Goal: Use online tool/utility: Utilize a website feature to perform a specific function

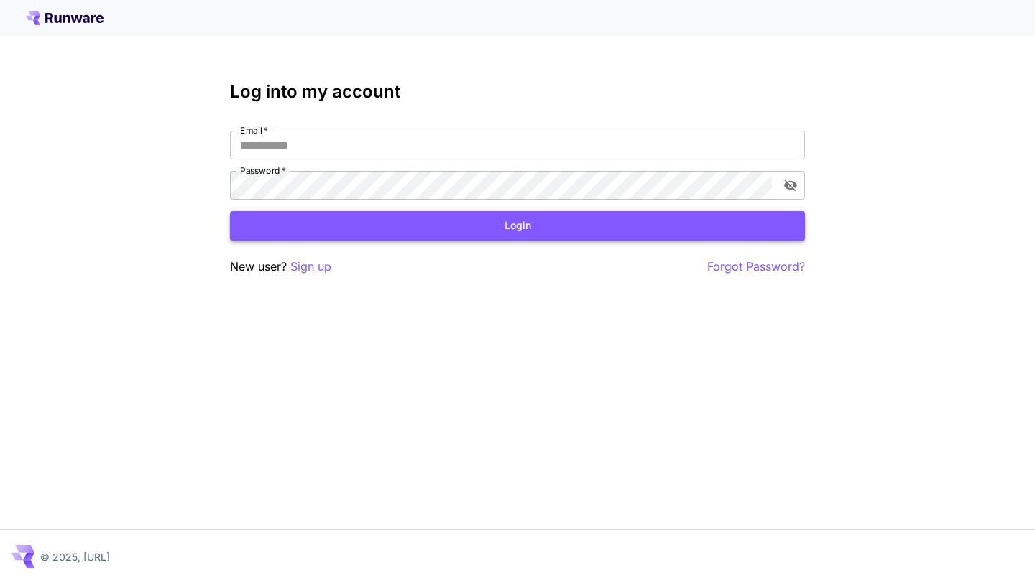
type input "**********"
click at [273, 224] on button "Login" at bounding box center [517, 225] width 575 height 29
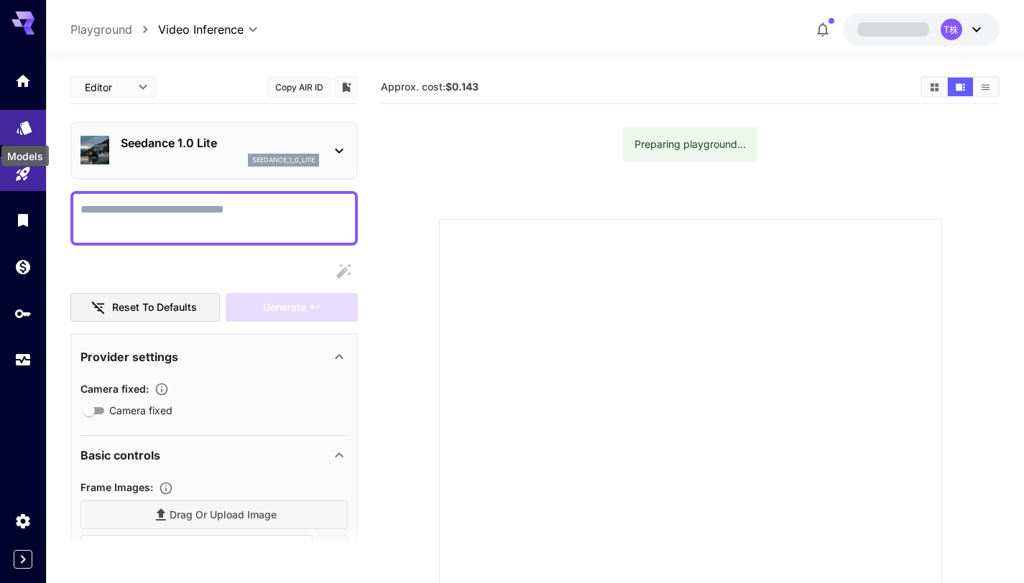
click at [25, 136] on div "Models" at bounding box center [25, 152] width 50 height 32
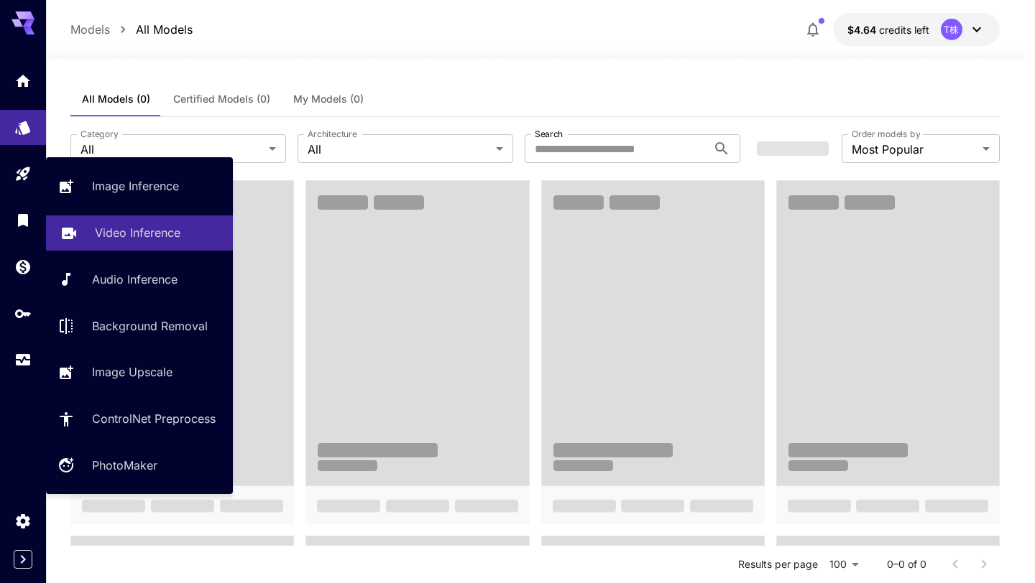
click at [106, 230] on p "Video Inference" at bounding box center [138, 232] width 86 height 17
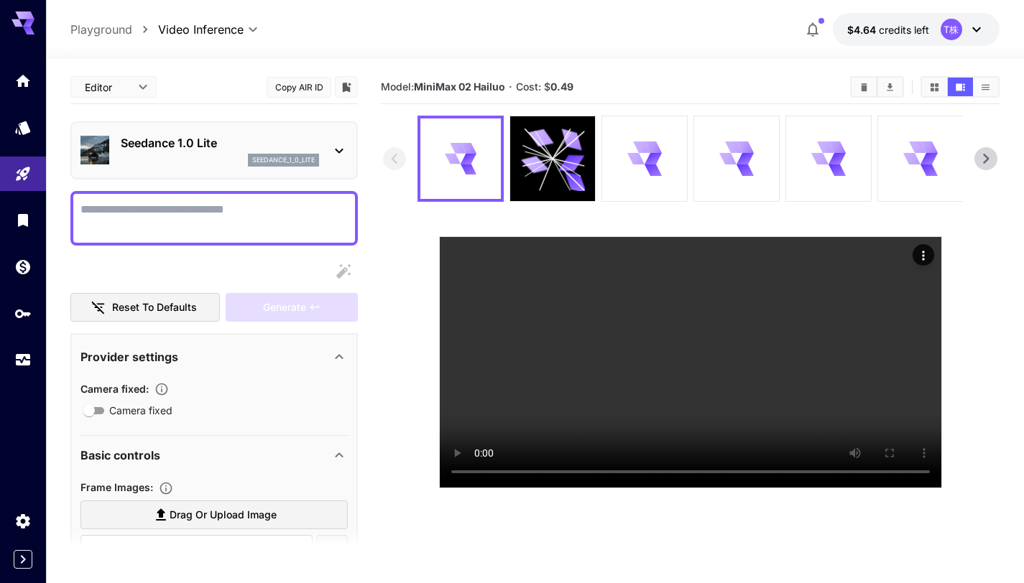
click at [344, 151] on icon at bounding box center [339, 150] width 17 height 17
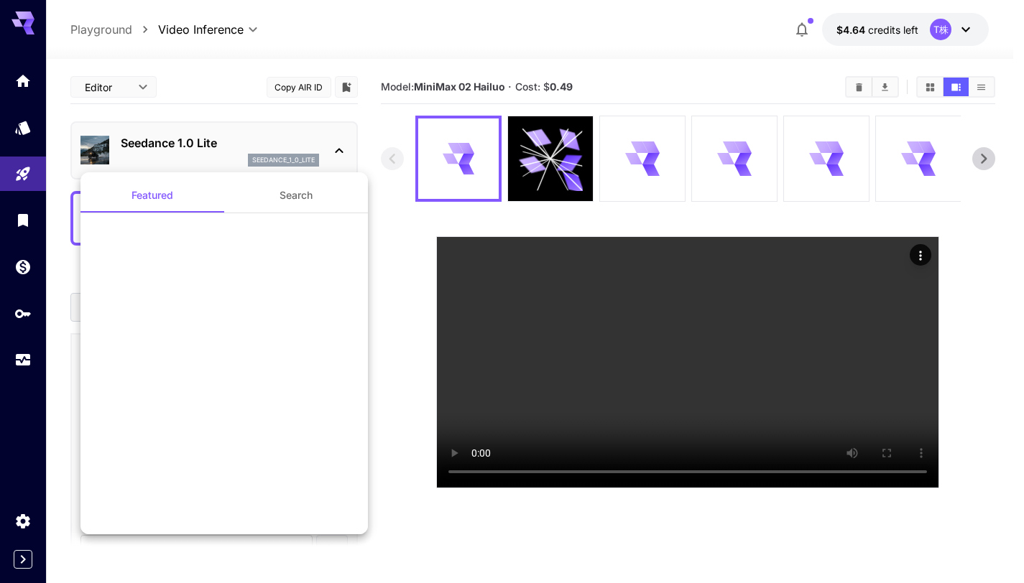
click at [100, 147] on div at bounding box center [512, 291] width 1024 height 583
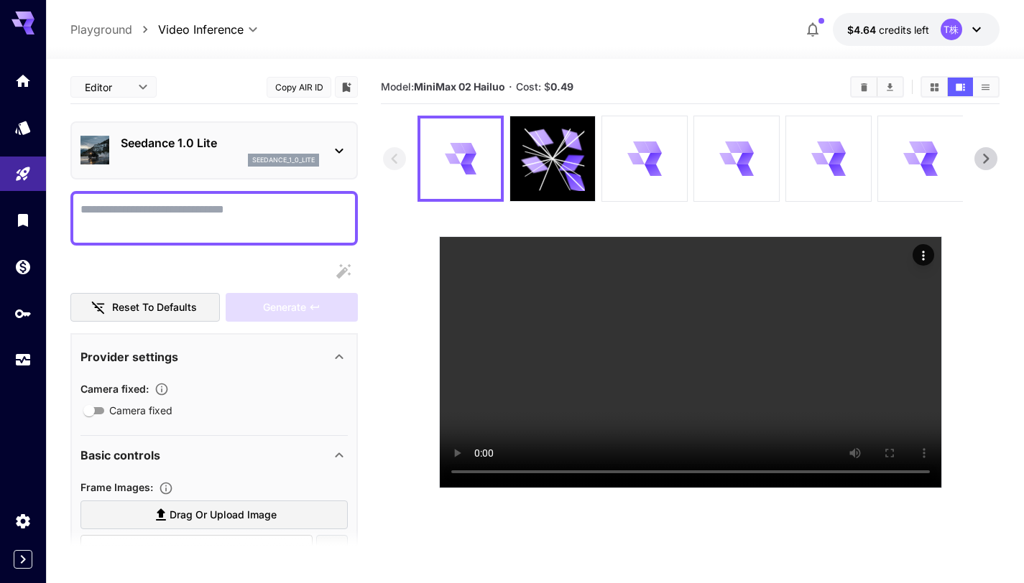
click at [160, 145] on div at bounding box center [512, 291] width 1024 height 583
click at [102, 146] on img at bounding box center [94, 150] width 29 height 29
